Goal: Task Accomplishment & Management: Manage account settings

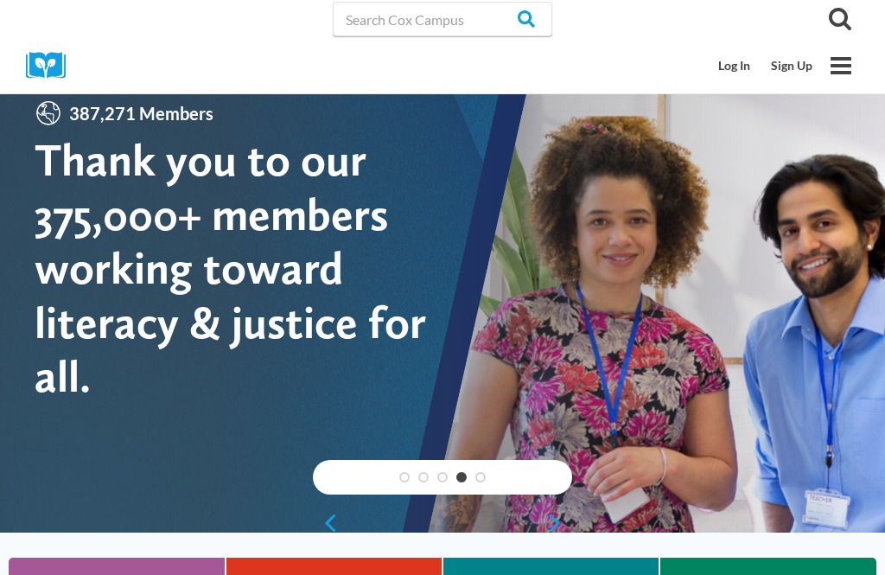
click at [708, 449] on div at bounding box center [442, 298] width 885 height 467
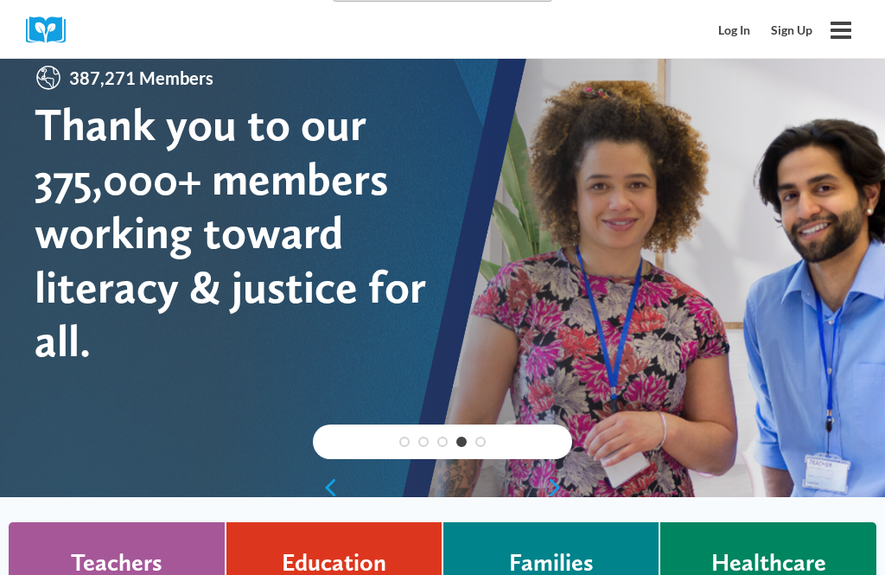
scroll to position [35, 0]
click at [723, 43] on link "Log In" at bounding box center [734, 30] width 53 height 33
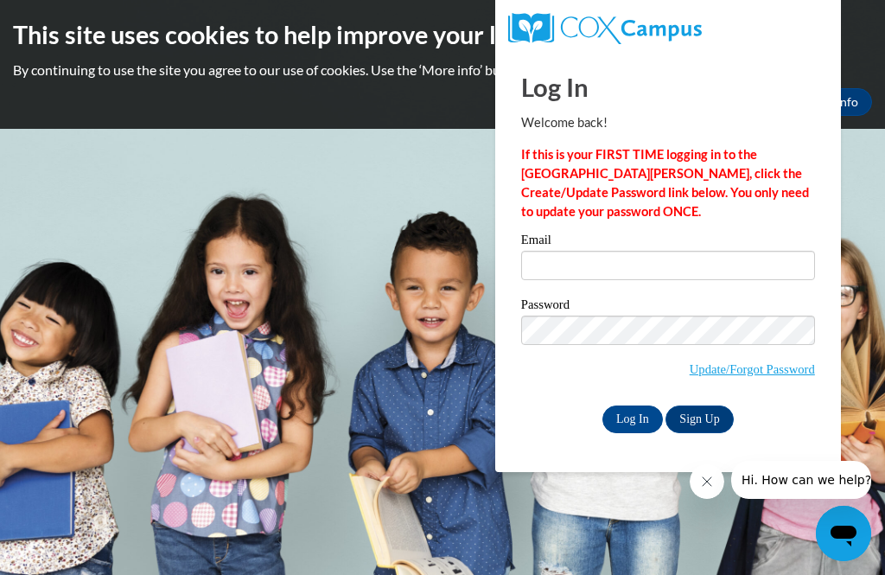
click at [758, 373] on link "Update/Forgot Password" at bounding box center [751, 369] width 125 height 14
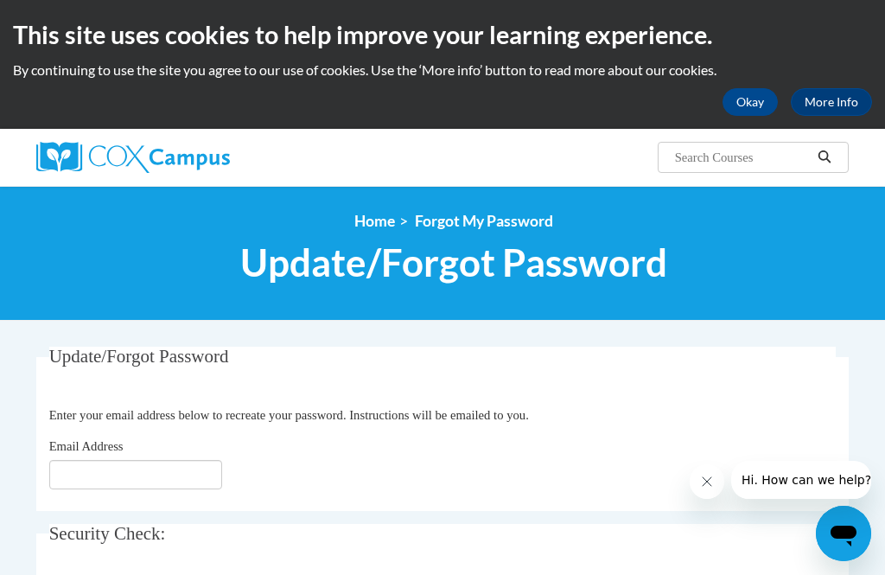
scroll to position [117, 0]
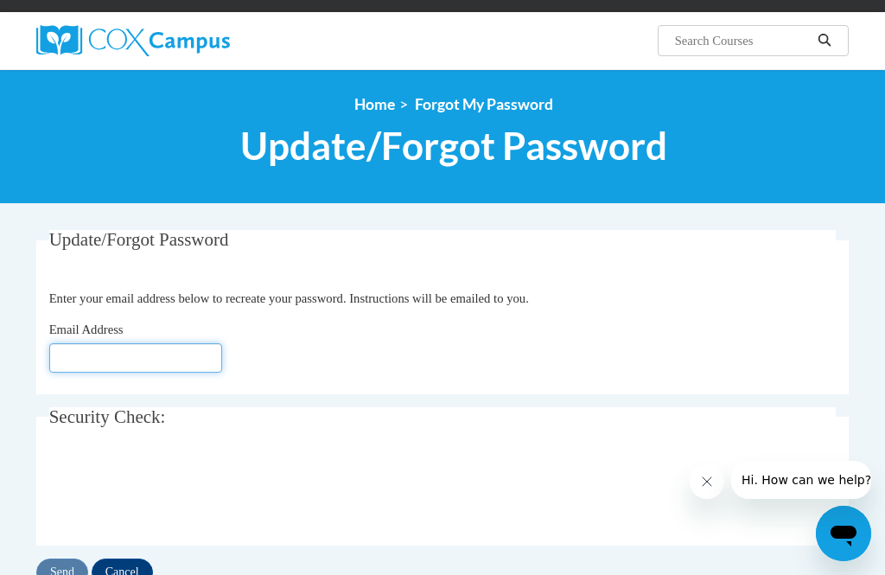
click at [82, 346] on input "Email Address" at bounding box center [135, 357] width 173 height 29
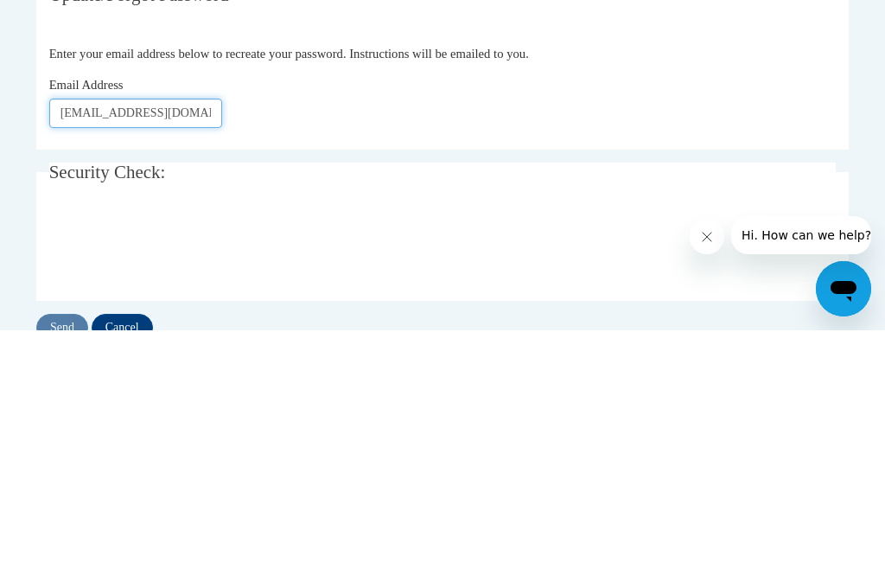
type input "[EMAIL_ADDRESS][DOMAIN_NAME]"
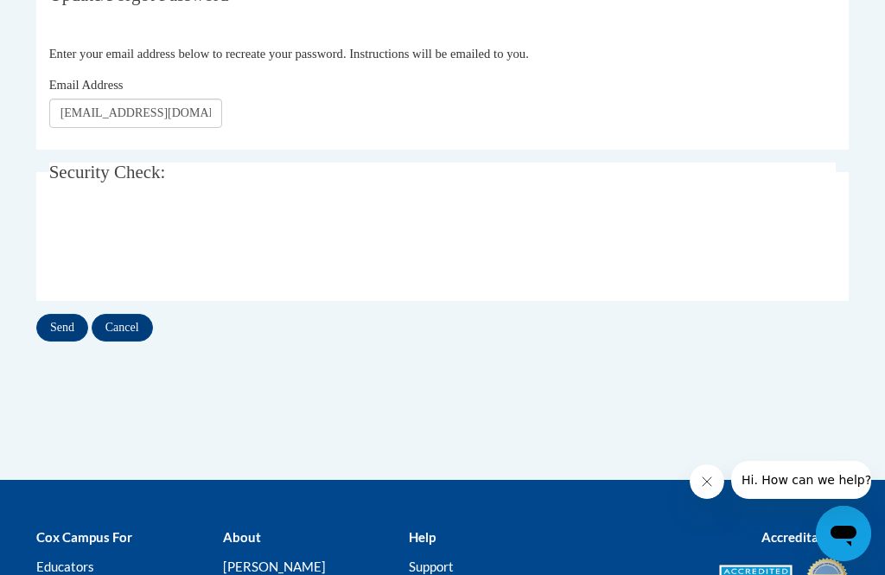
click at [54, 326] on input "Send" at bounding box center [62, 328] width 52 height 28
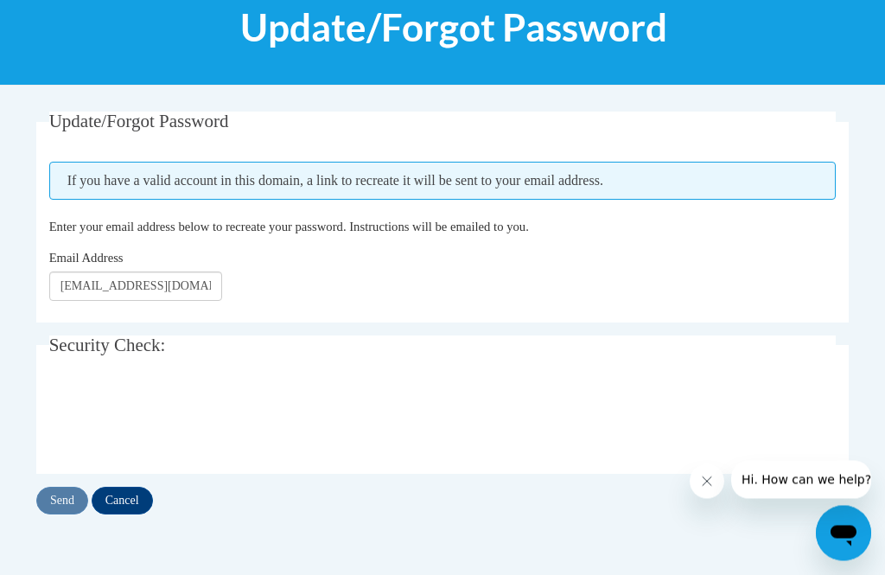
scroll to position [236, 0]
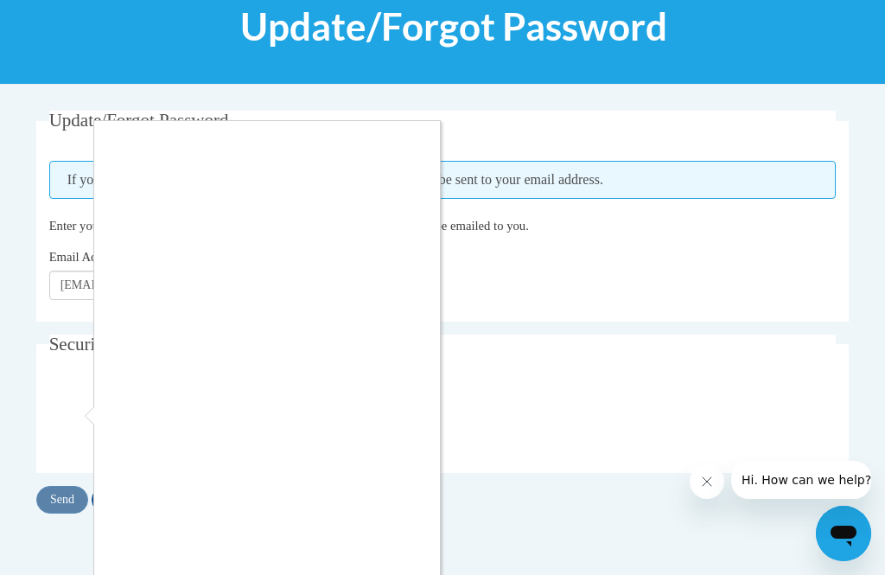
click at [52, 504] on div at bounding box center [442, 287] width 885 height 575
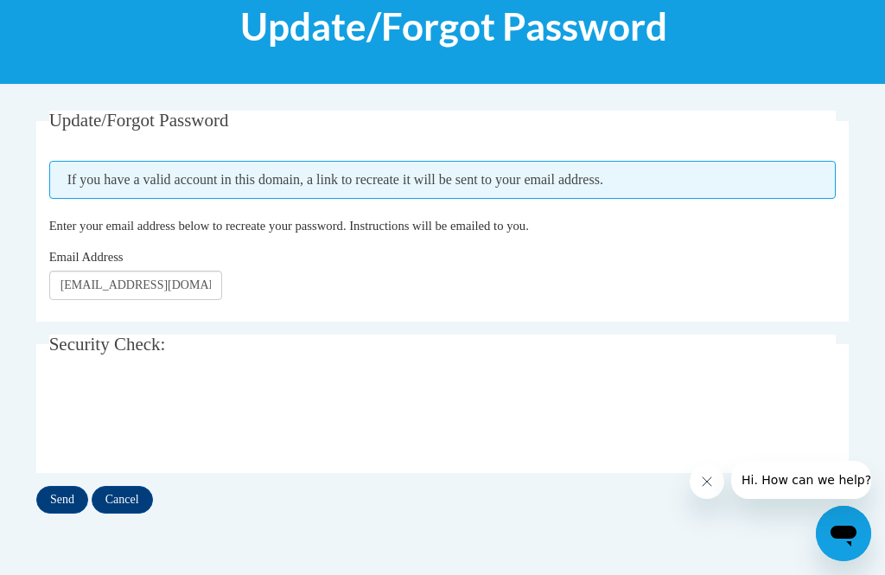
click at [54, 498] on input "Send" at bounding box center [62, 500] width 52 height 28
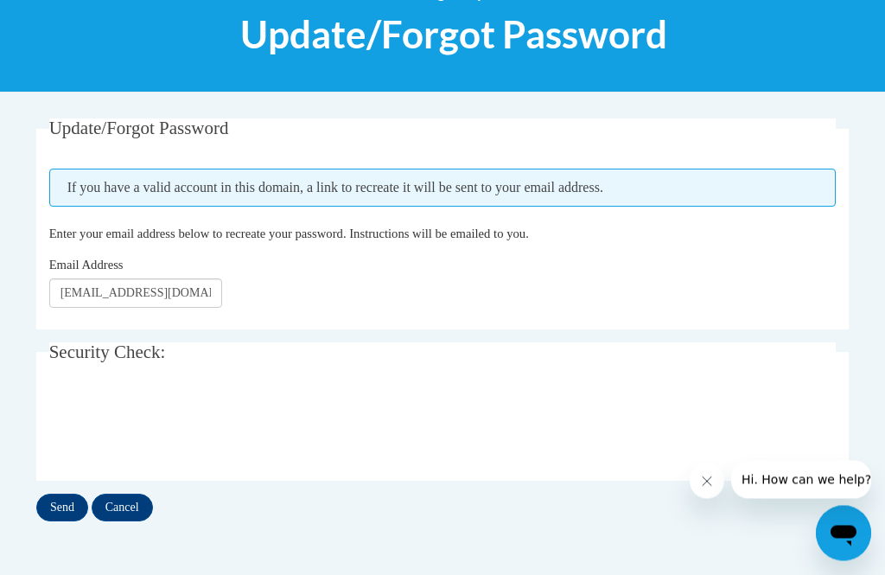
scroll to position [228, 0]
click at [53, 503] on input "Send" at bounding box center [62, 507] width 52 height 28
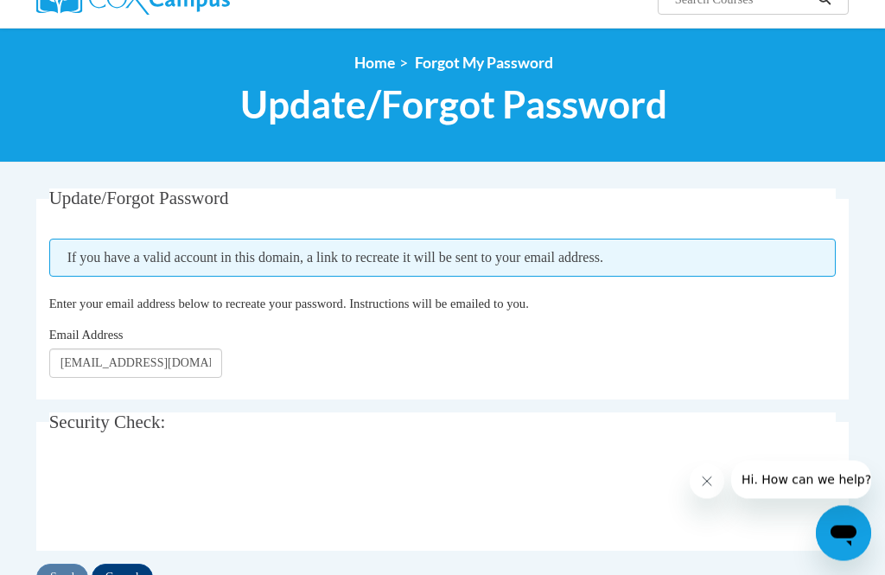
scroll to position [158, 0]
click at [67, 565] on input "Send" at bounding box center [62, 577] width 52 height 28
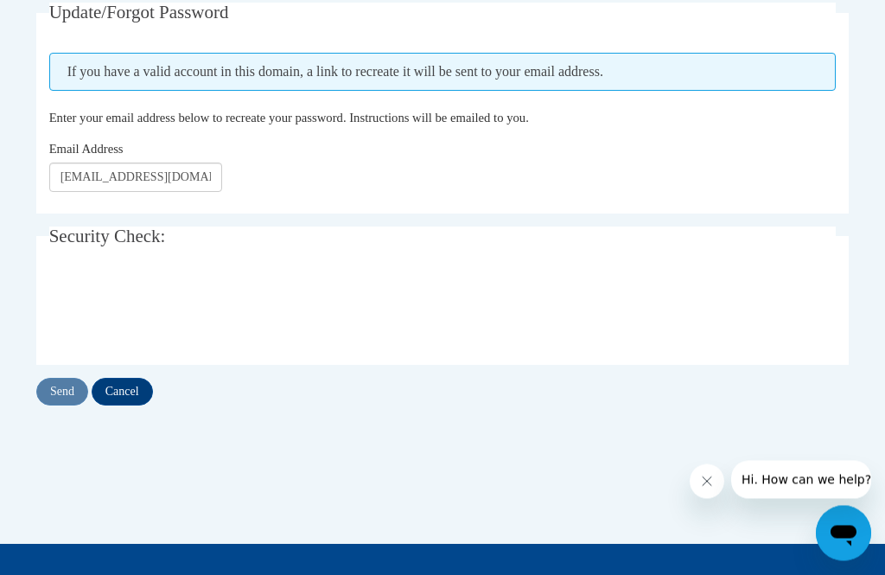
scroll to position [344, 0]
click at [47, 392] on input "Send" at bounding box center [62, 392] width 52 height 28
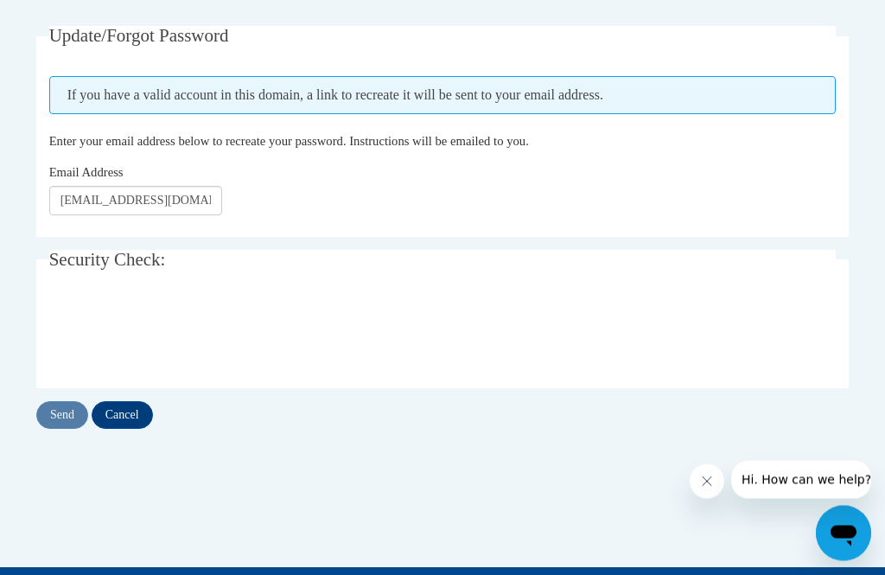
scroll to position [321, 0]
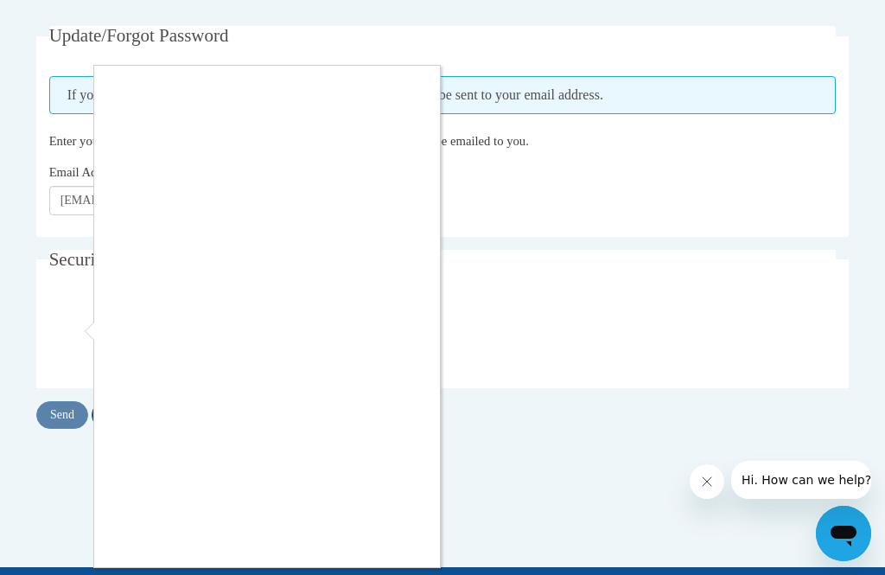
click at [60, 418] on div at bounding box center [442, 287] width 885 height 575
click at [68, 410] on div at bounding box center [442, 287] width 885 height 575
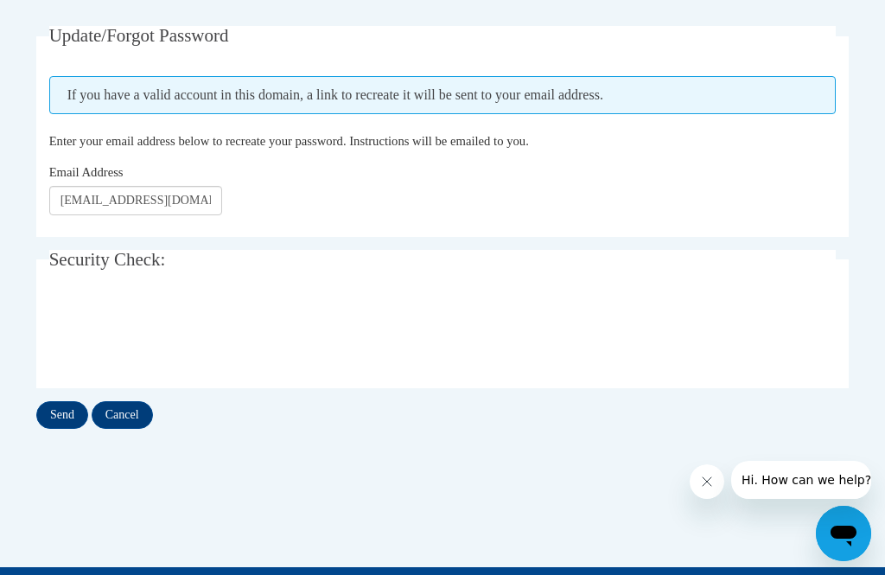
click at [67, 409] on input "Send" at bounding box center [62, 415] width 52 height 28
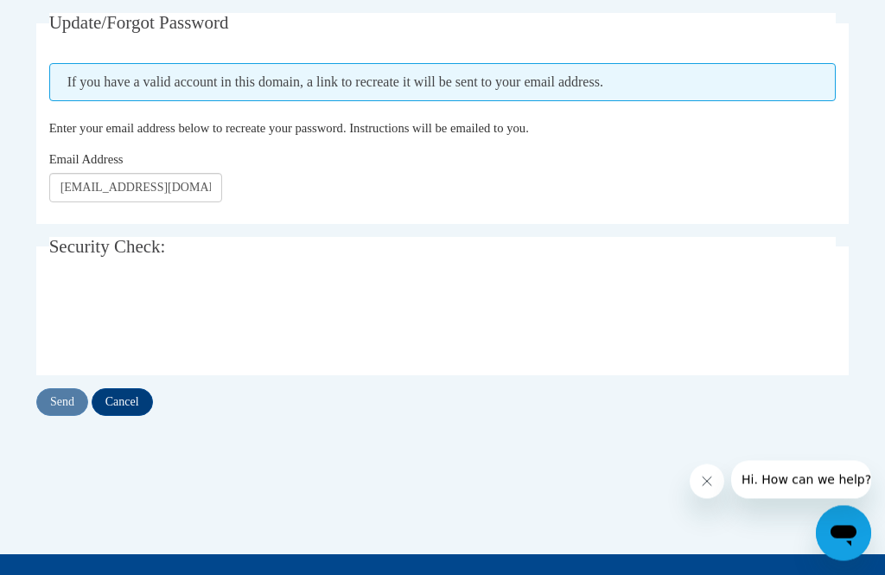
scroll to position [334, 0]
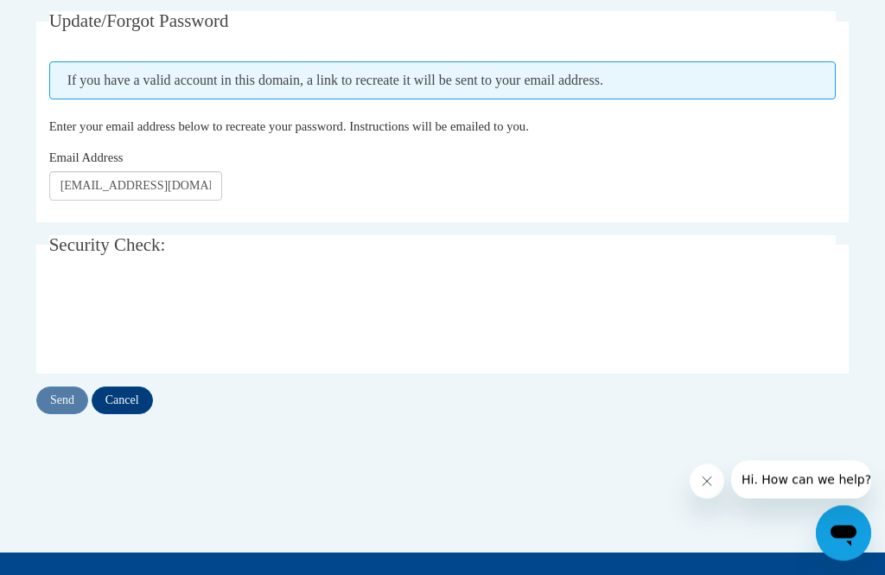
click at [130, 410] on input "Cancel" at bounding box center [122, 401] width 61 height 28
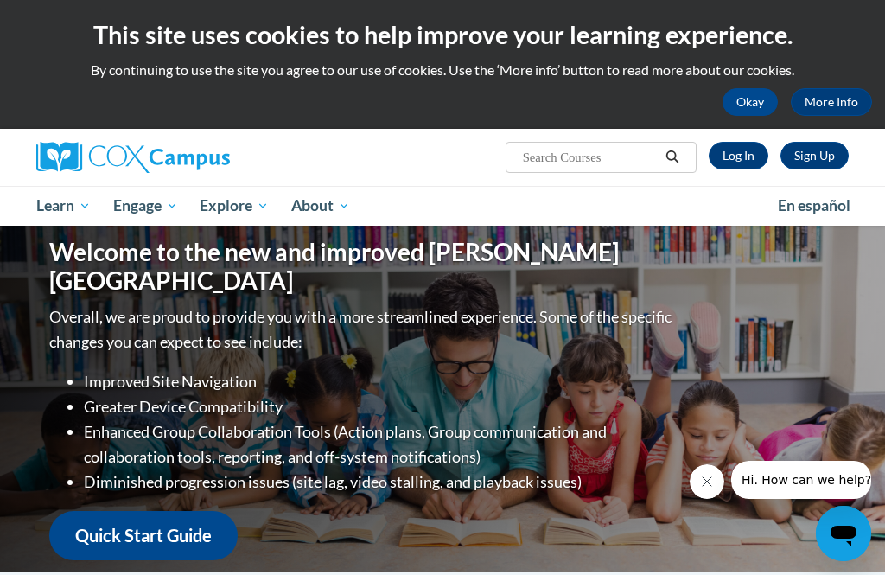
click at [735, 149] on link "Log In" at bounding box center [738, 156] width 60 height 28
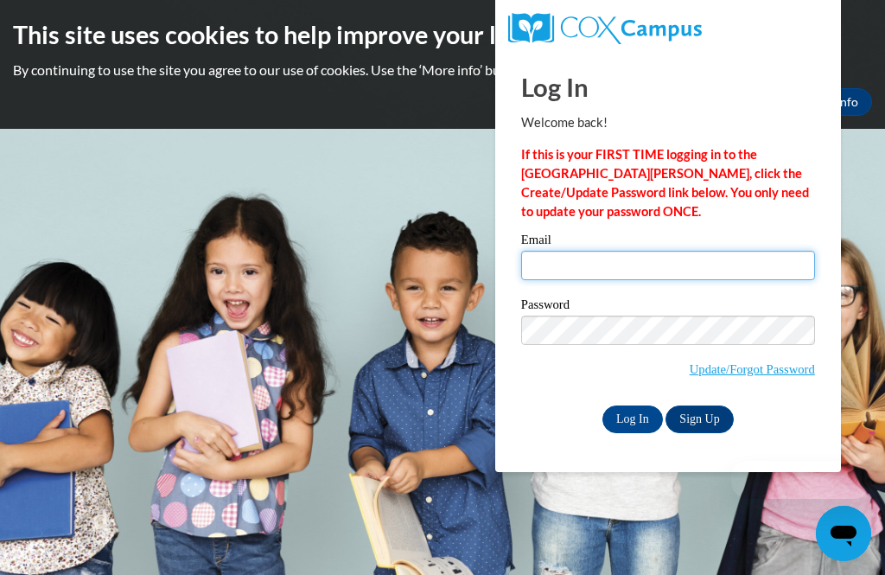
click at [568, 277] on input "Email" at bounding box center [668, 265] width 294 height 29
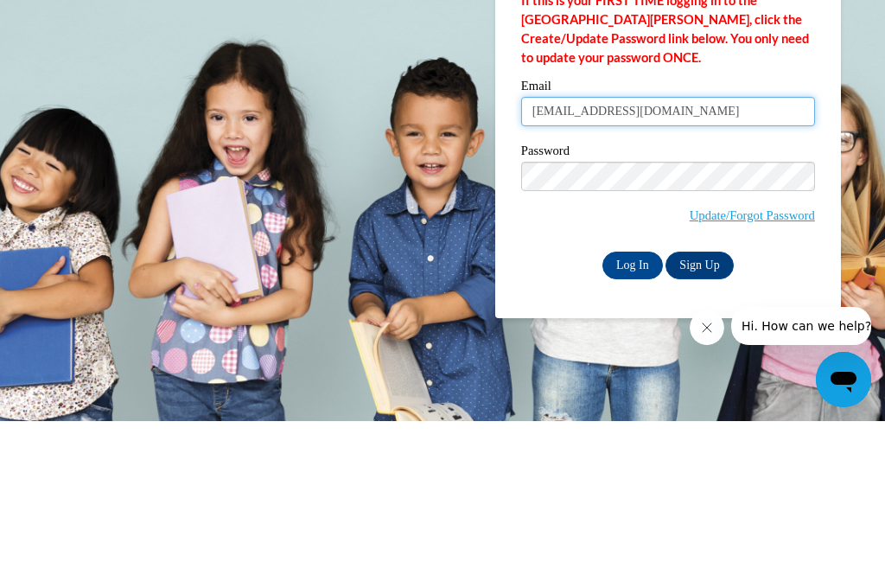
type input "[EMAIL_ADDRESS][DOMAIN_NAME]"
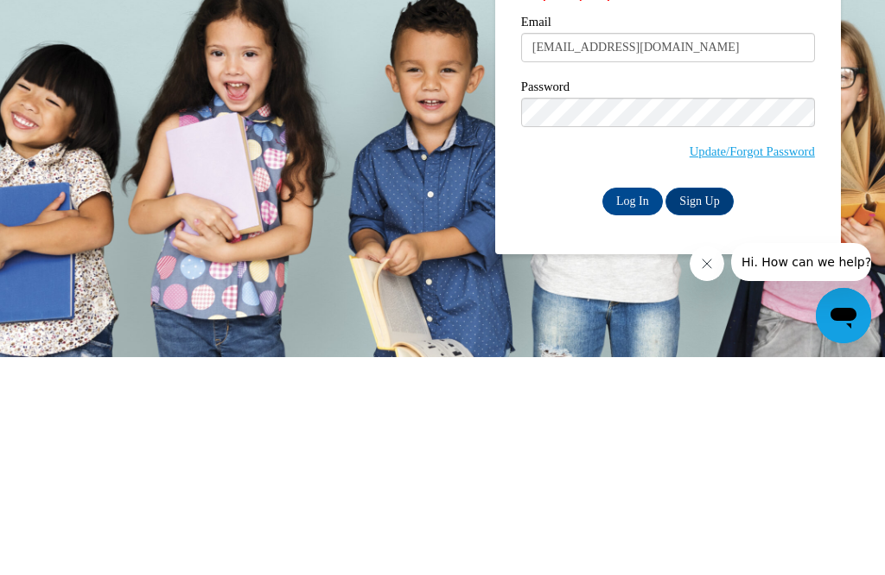
click at [765, 362] on link "Update/Forgot Password" at bounding box center [751, 369] width 125 height 14
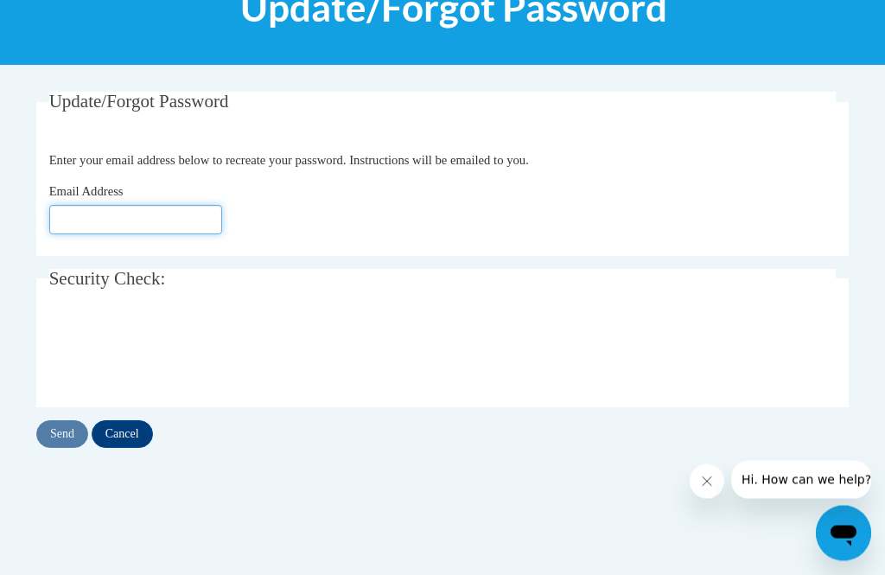
click at [67, 228] on input "Email Address" at bounding box center [135, 220] width 173 height 29
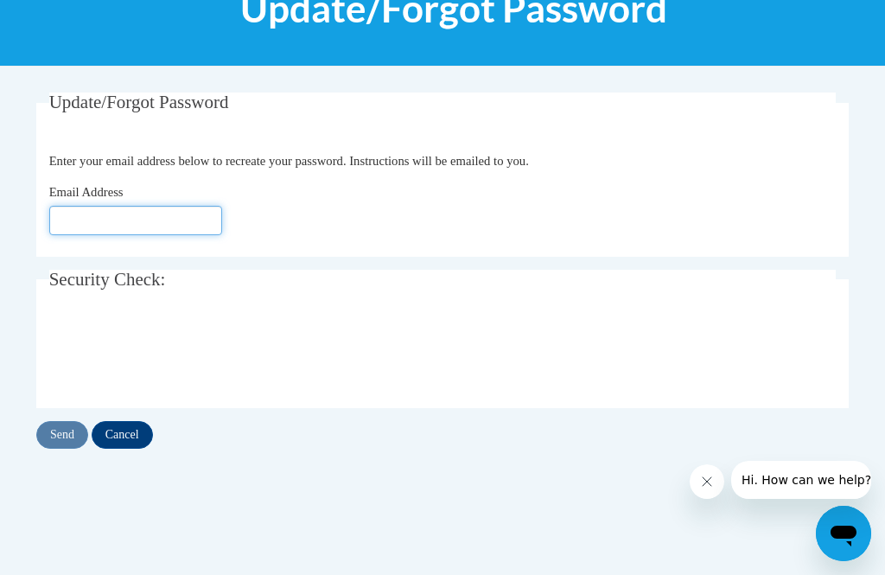
type input "B"
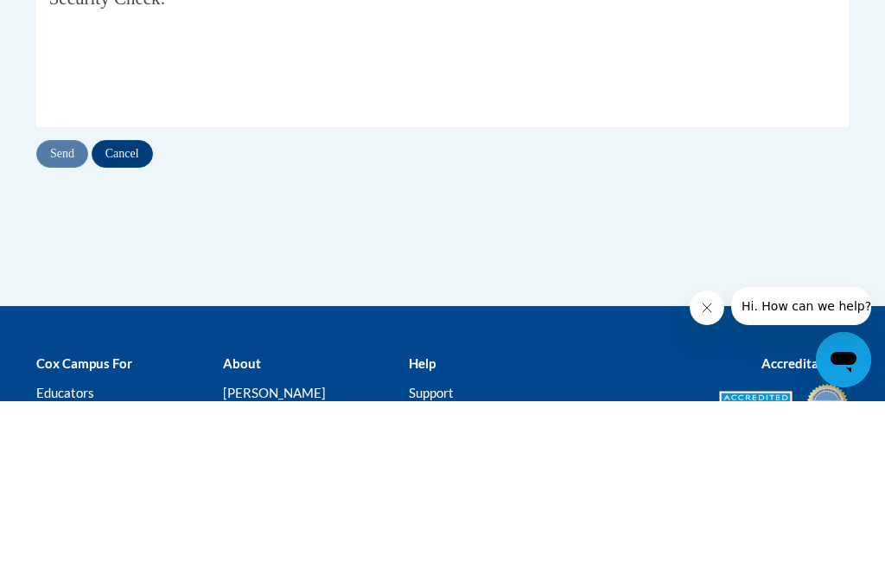
scroll to position [362, 0]
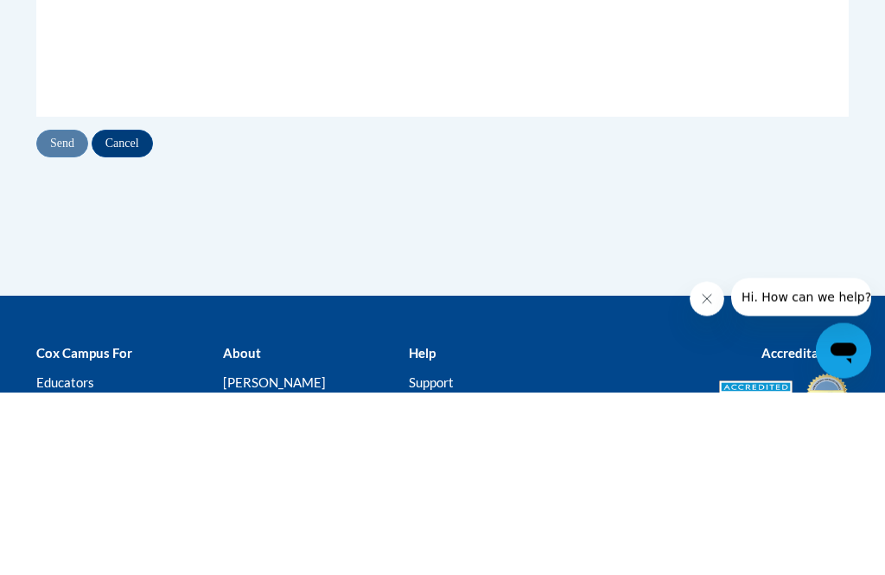
type input "[EMAIL_ADDRESS][DOMAIN_NAME]"
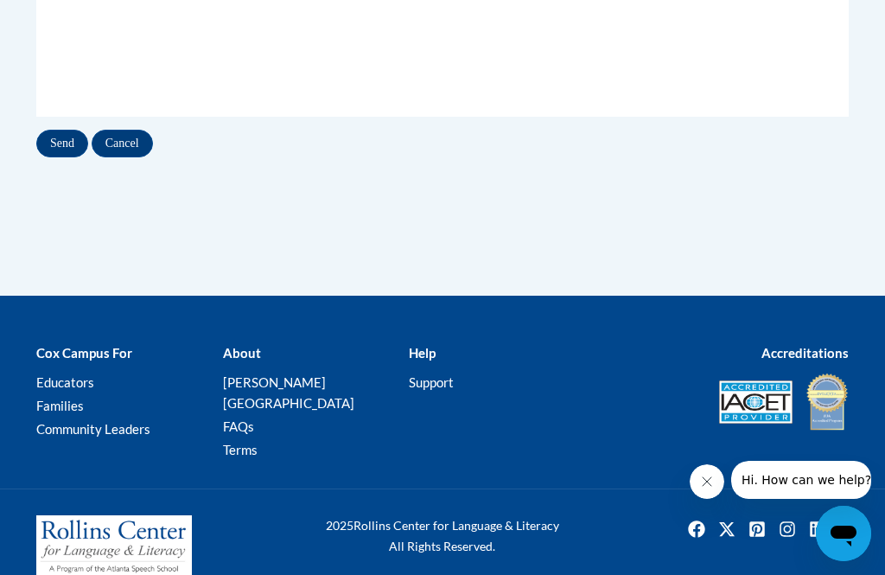
click at [54, 148] on input "Send" at bounding box center [62, 144] width 52 height 28
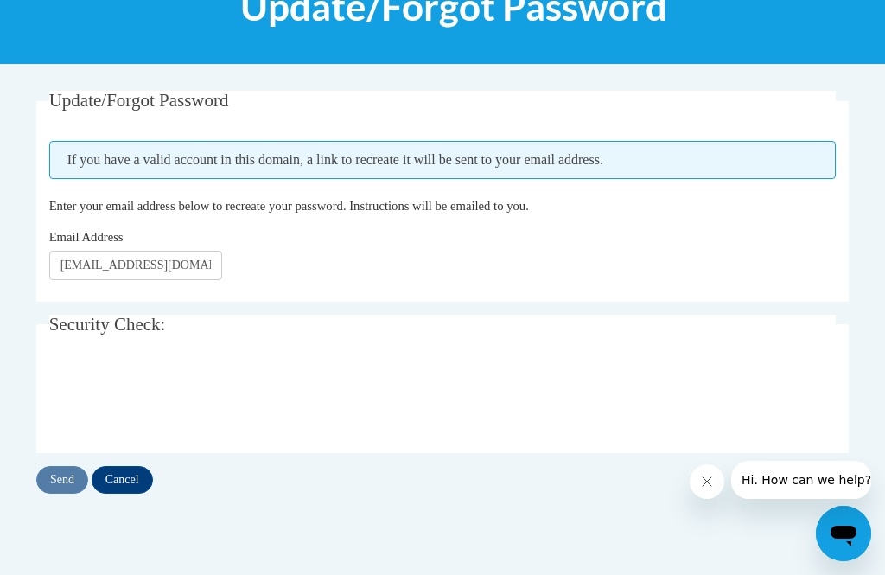
scroll to position [255, 0]
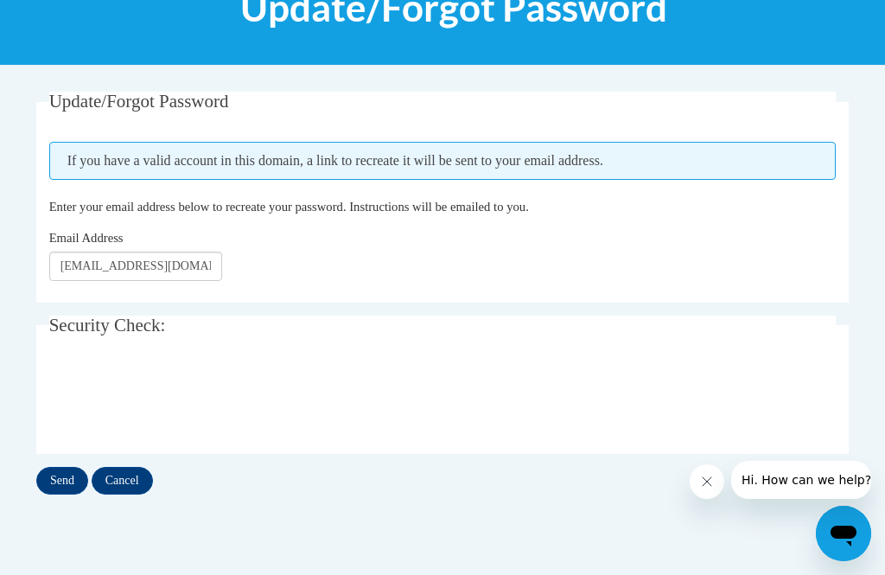
click at [56, 483] on input "Send" at bounding box center [62, 481] width 52 height 28
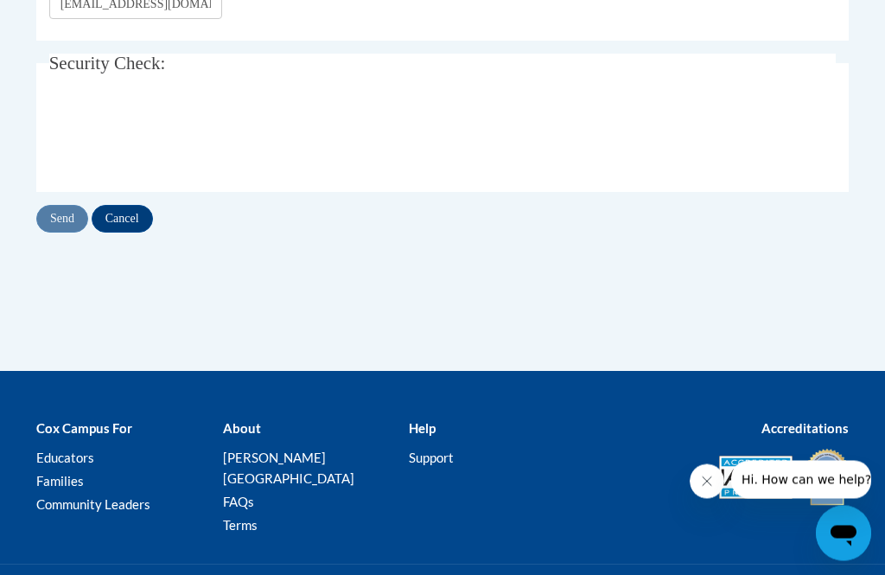
scroll to position [541, 0]
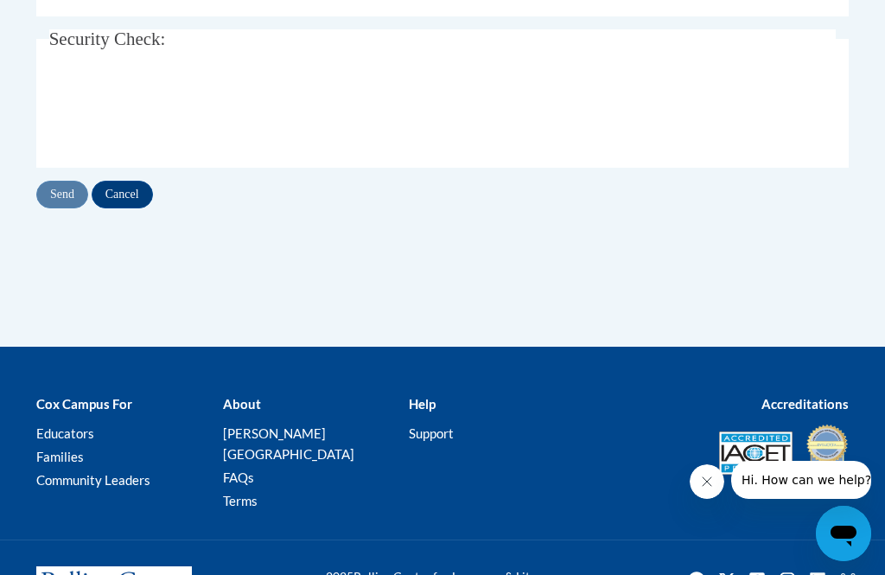
click at [48, 195] on input "Send" at bounding box center [62, 195] width 52 height 28
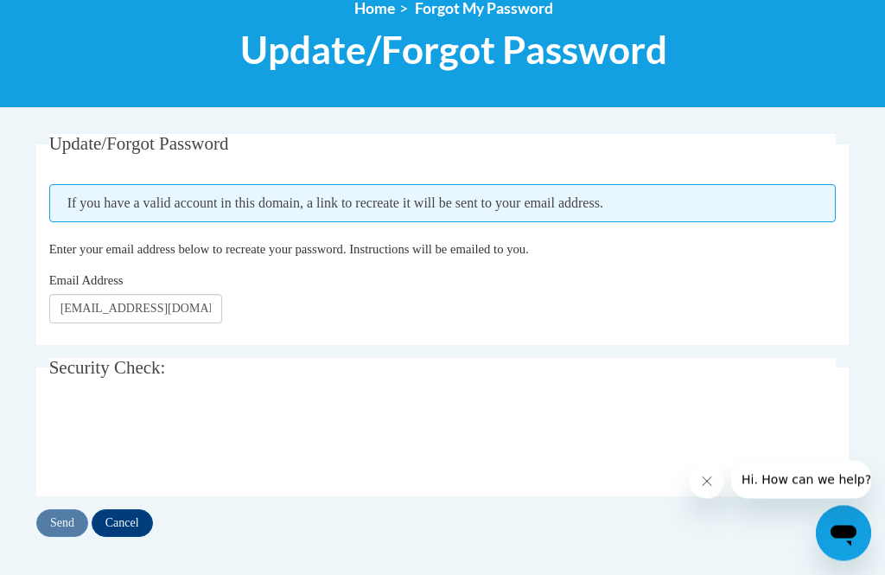
scroll to position [213, 0]
click at [64, 509] on div "Send Cancel" at bounding box center [442, 523] width 812 height 28
click at [67, 518] on input "Send" at bounding box center [62, 523] width 52 height 28
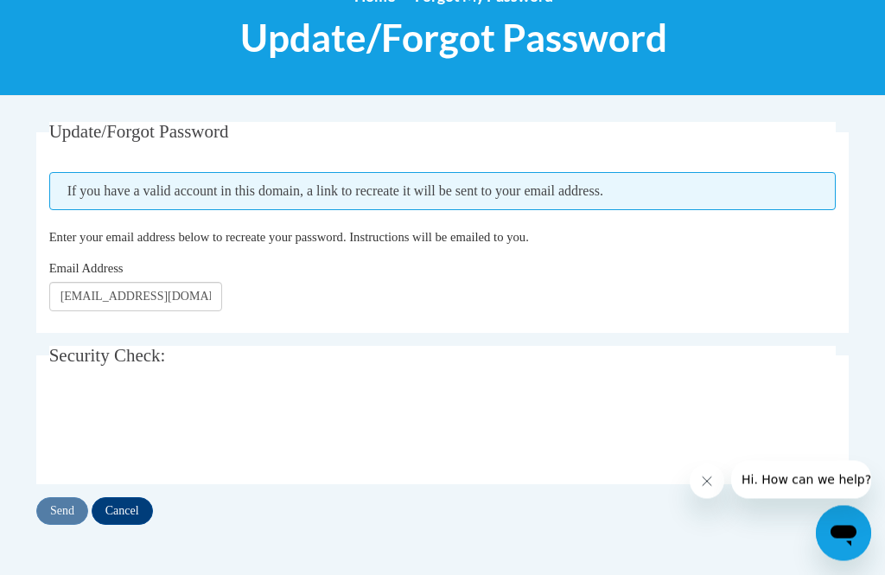
scroll to position [225, 0]
click at [60, 510] on input "Send" at bounding box center [62, 511] width 52 height 28
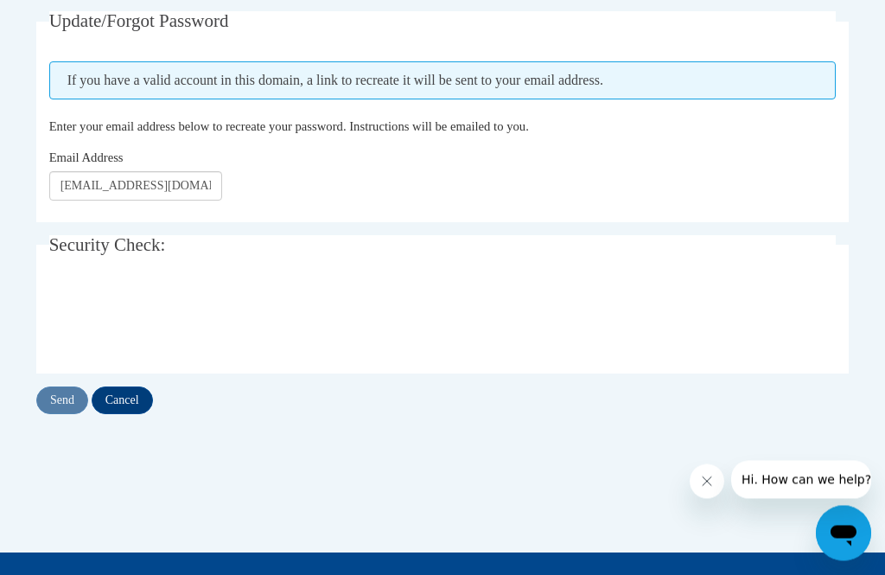
scroll to position [335, 0]
click at [53, 392] on input "Send" at bounding box center [62, 400] width 52 height 28
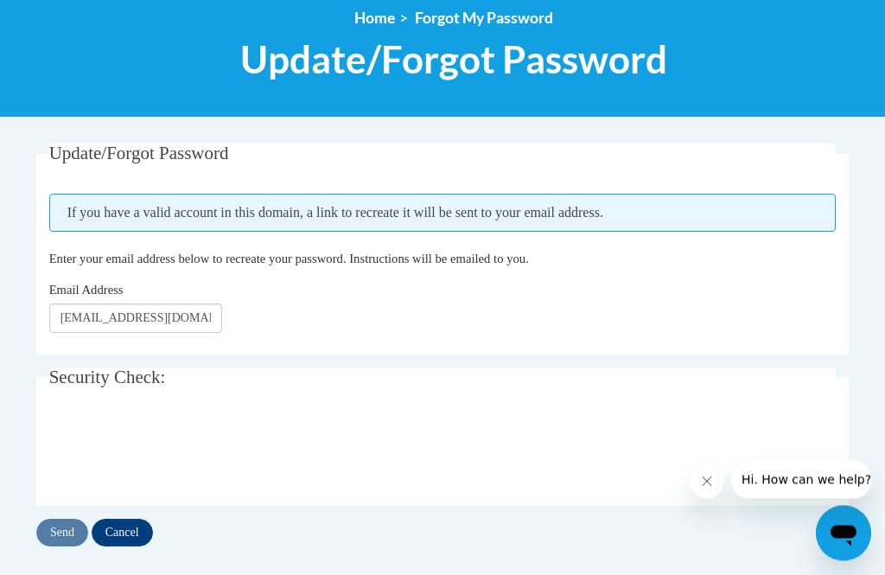
scroll to position [203, 0]
click at [60, 529] on input "Send" at bounding box center [62, 532] width 52 height 28
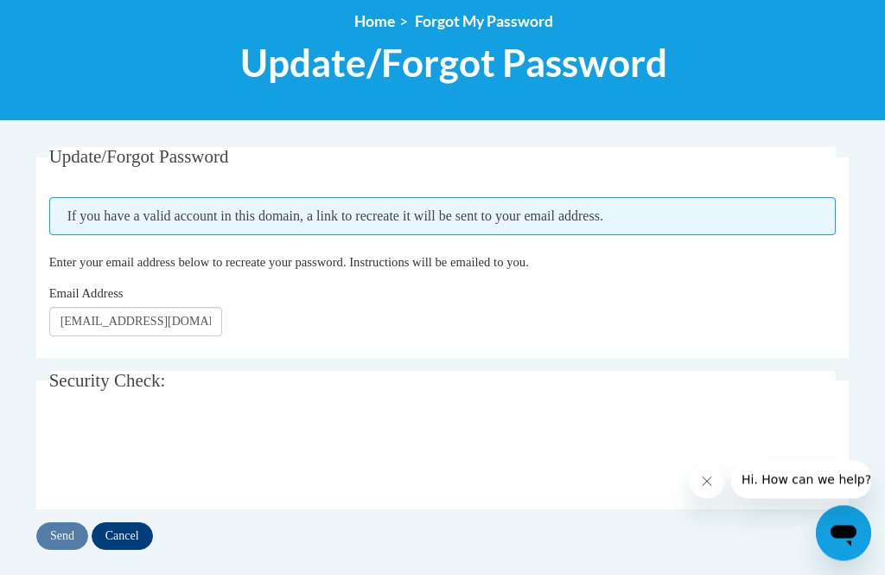
scroll to position [202, 0]
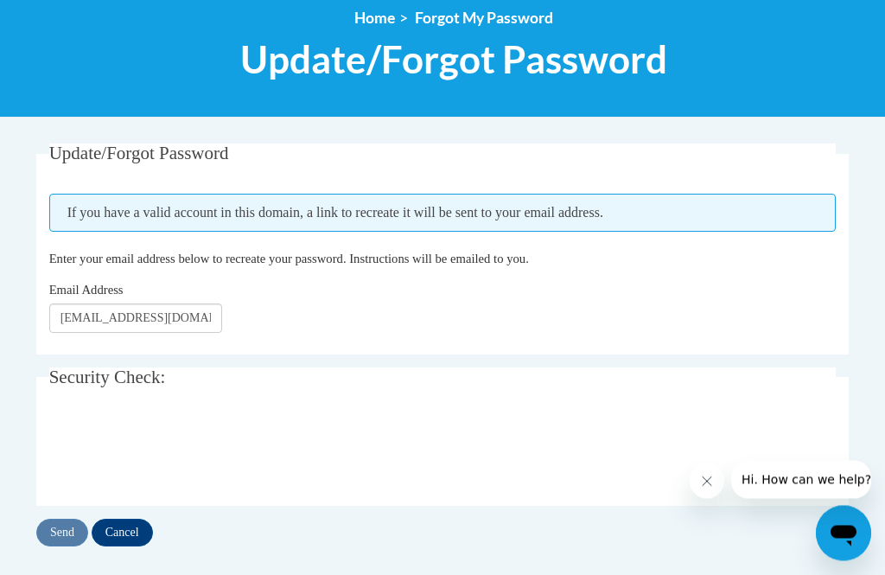
click at [500, 435] on div at bounding box center [442, 450] width 787 height 67
click at [564, 574] on div "Update/Forgot Password Please enter your email address If you have a valid acco…" at bounding box center [442, 414] width 838 height 541
